Goal: Task Accomplishment & Management: Use online tool/utility

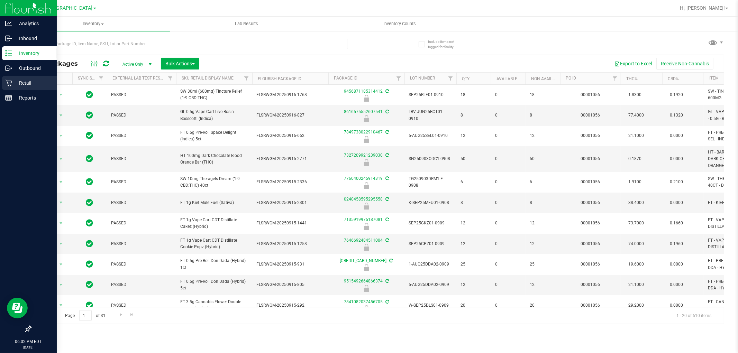
click at [14, 80] on p "Retail" at bounding box center [33, 83] width 42 height 8
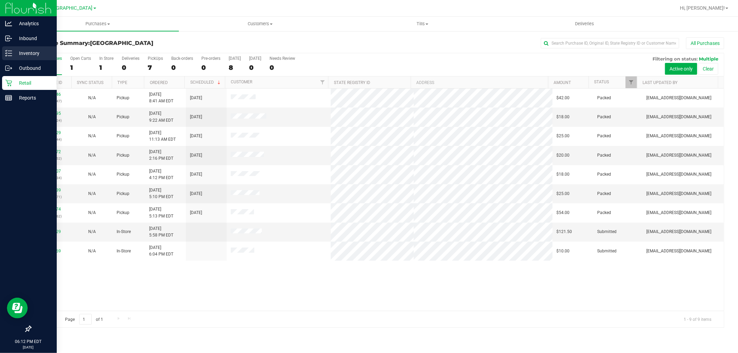
click at [19, 54] on p "Inventory" at bounding box center [33, 53] width 42 height 8
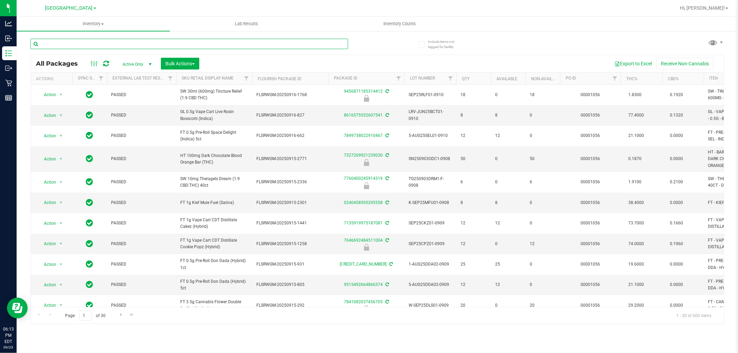
click at [105, 45] on input "text" at bounding box center [189, 44] width 318 height 10
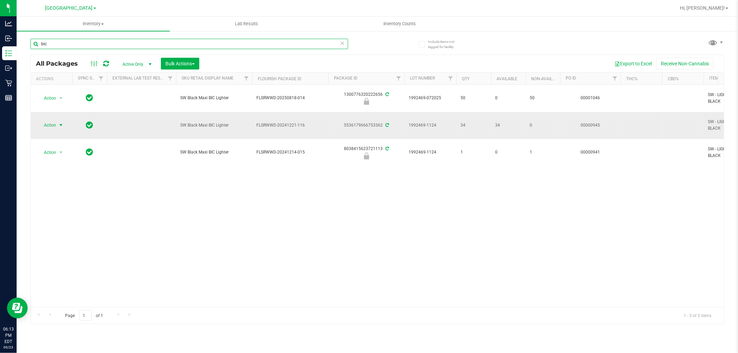
type input "bic"
click at [56, 126] on span "Action" at bounding box center [47, 125] width 19 height 10
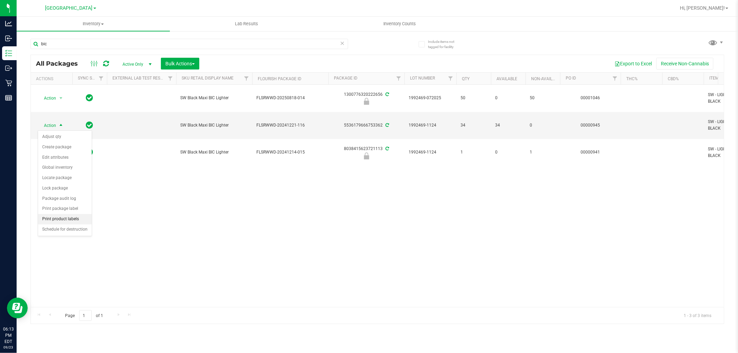
click at [65, 216] on li "Print product labels" at bounding box center [65, 219] width 54 height 10
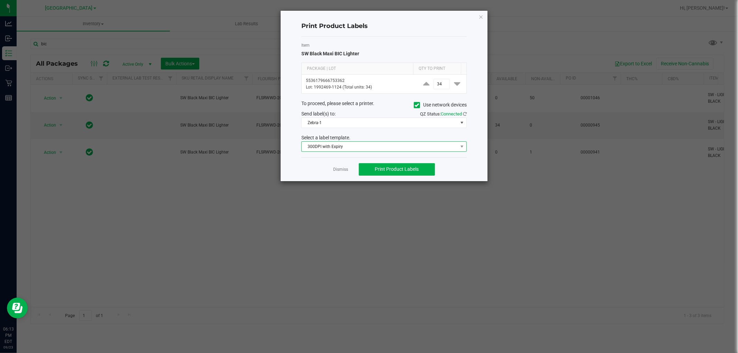
click at [366, 148] on span "300DPI with Expiry" at bounding box center [380, 147] width 156 height 10
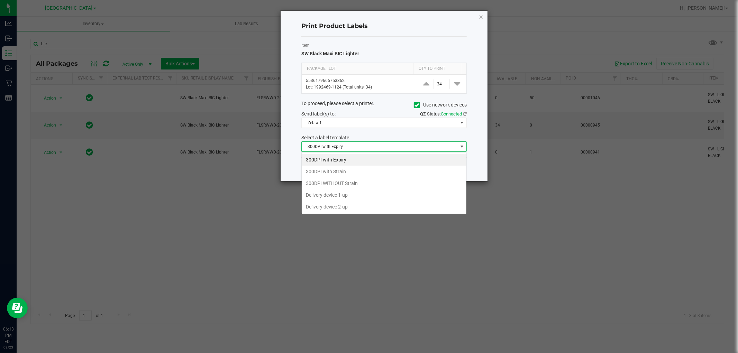
scroll to position [10, 165]
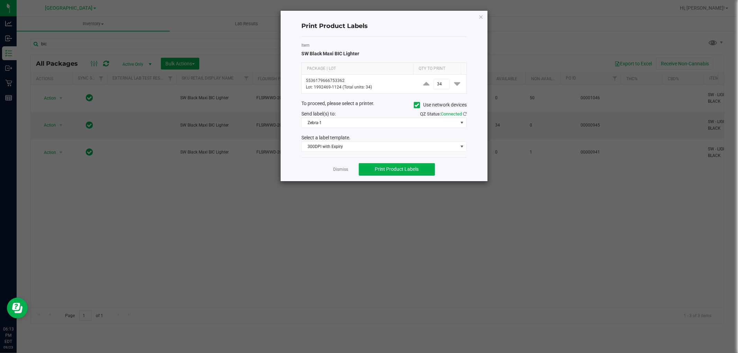
click at [549, 156] on ngb-modal-window "Print Product Labels Item SW Black Maxi BIC Lighter Package | Lot Qty to Print …" at bounding box center [371, 176] width 743 height 353
click at [389, 125] on span "Zebra-1" at bounding box center [380, 123] width 156 height 10
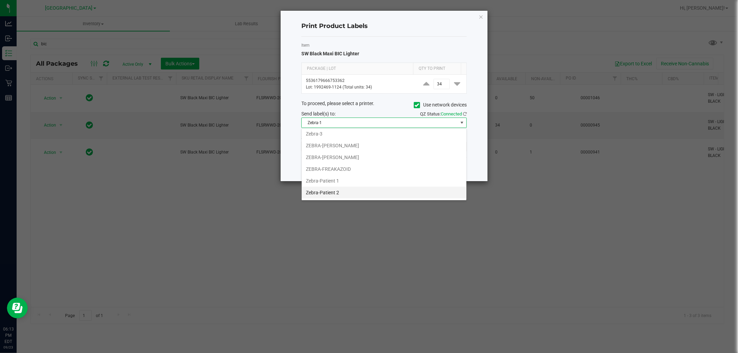
scroll to position [37, 0]
click at [353, 196] on li "ZEBRA-PRODUCT" at bounding box center [384, 193] width 165 height 12
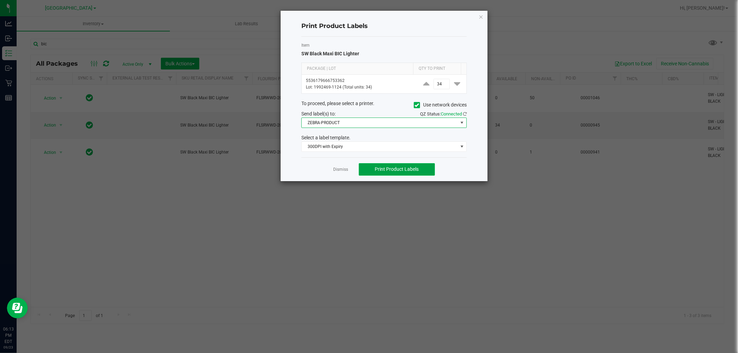
click at [390, 171] on span "Print Product Labels" at bounding box center [397, 169] width 44 height 6
